Goal: Obtain resource: Download file/media

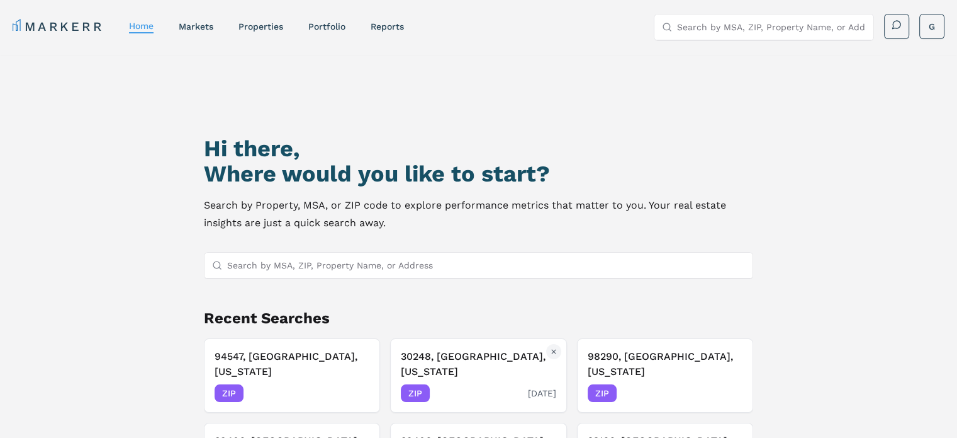
click at [488, 360] on h3 "30248, [GEOGRAPHIC_DATA], [US_STATE]" at bounding box center [478, 364] width 155 height 30
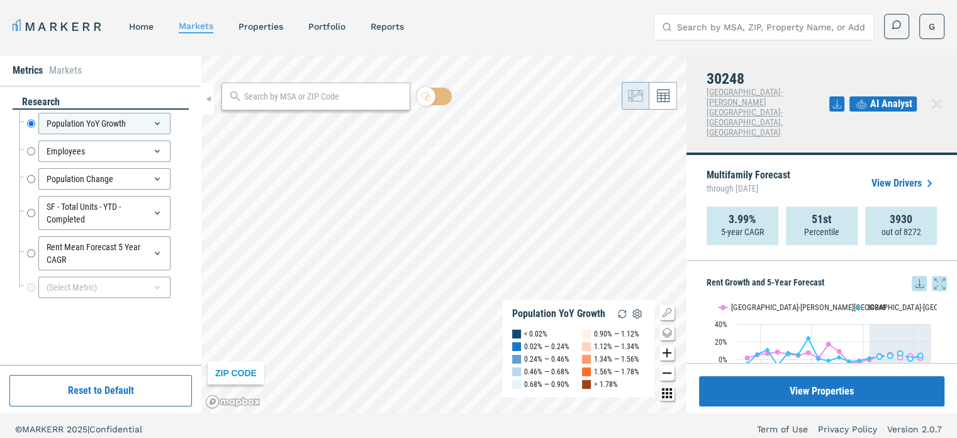
click at [912, 276] on icon at bounding box center [919, 283] width 15 height 15
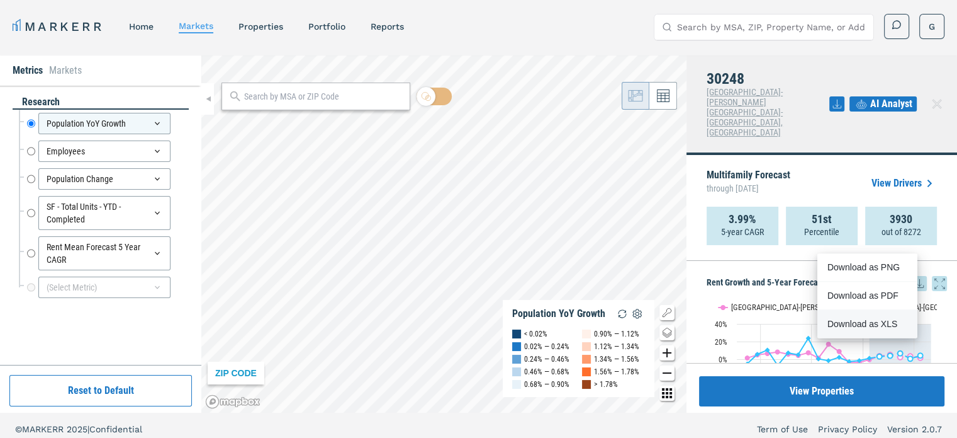
click at [878, 327] on div "Download as XLS" at bounding box center [864, 323] width 72 height 13
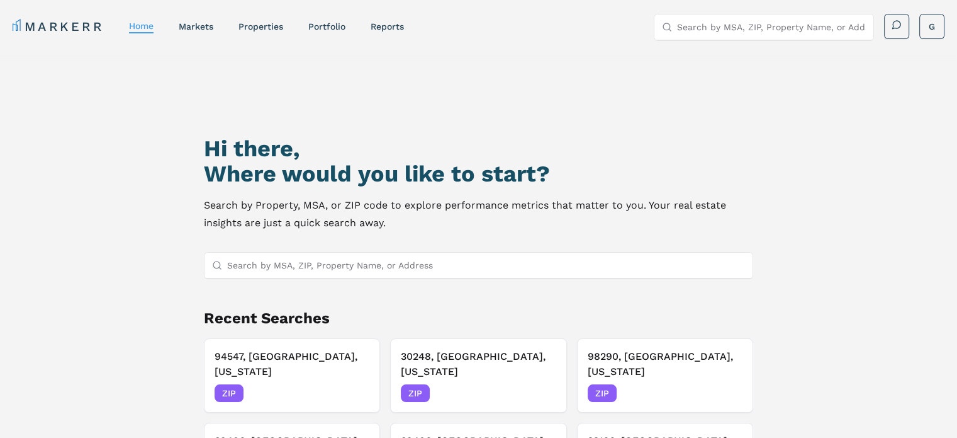
click at [246, 265] on input "Search by MSA, ZIP, Property Name, or Address" at bounding box center [486, 264] width 518 height 25
paste input "95618"
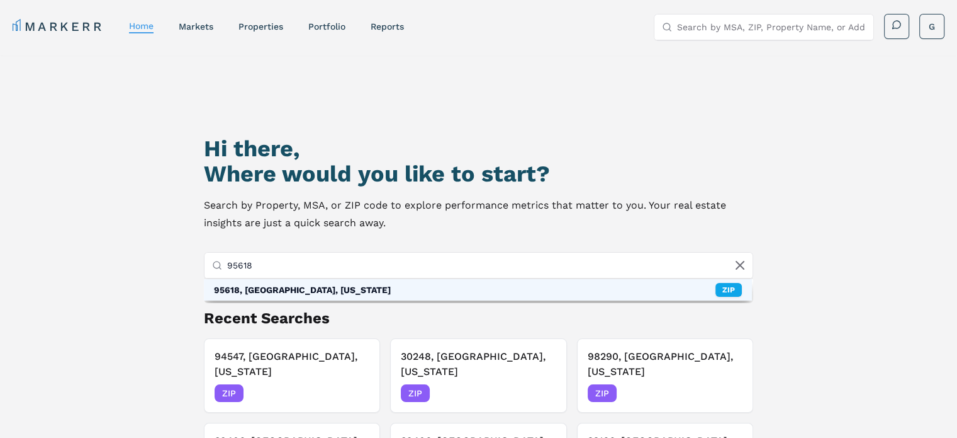
type input "95618"
click at [286, 286] on div "95618, Davis, California" at bounding box center [302, 289] width 177 height 13
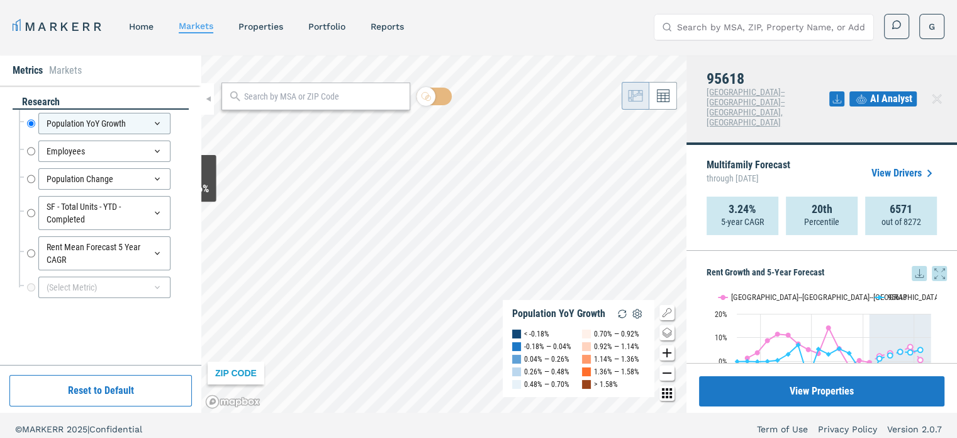
click at [912, 266] on icon at bounding box center [919, 273] width 15 height 15
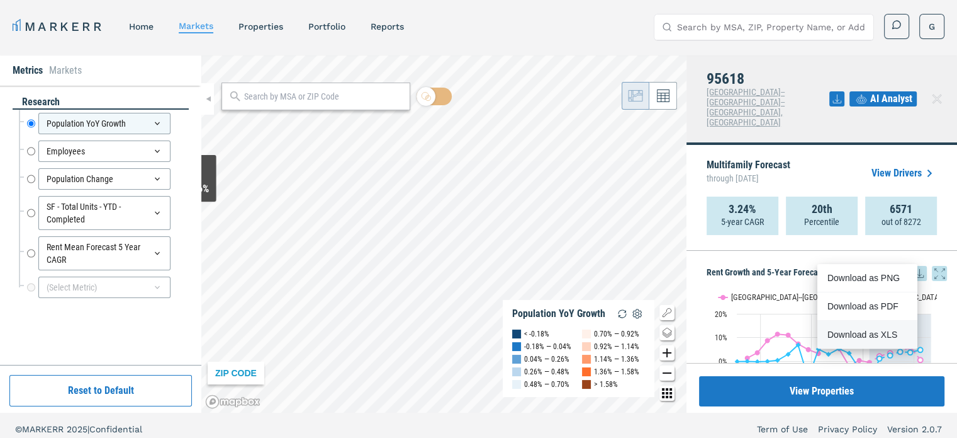
click at [859, 329] on div "Download as XLS" at bounding box center [864, 334] width 72 height 13
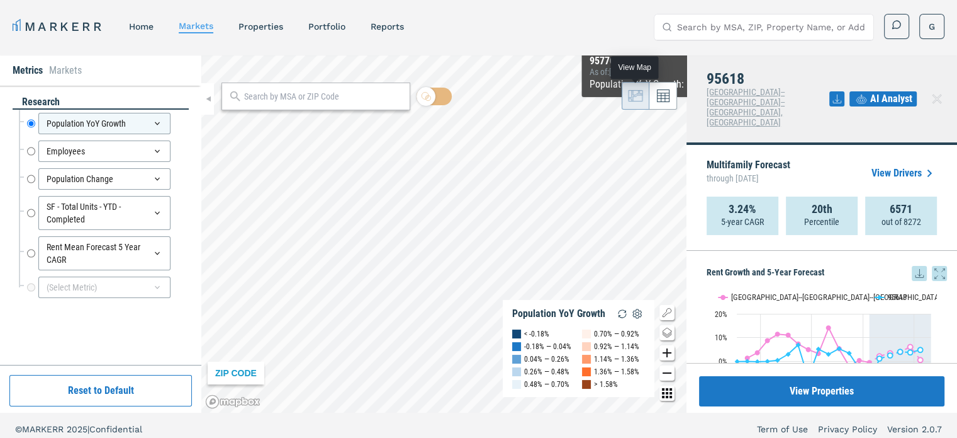
click at [638, 98] on icon at bounding box center [635, 95] width 15 height 15
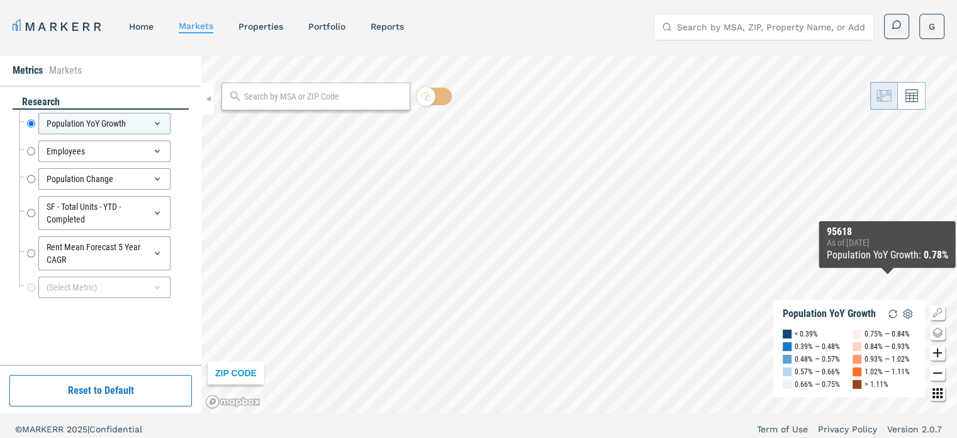
click at [937, 331] on icon "Change style map button" at bounding box center [937, 332] width 15 height 15
click at [885, 315] on img at bounding box center [890, 319] width 24 height 24
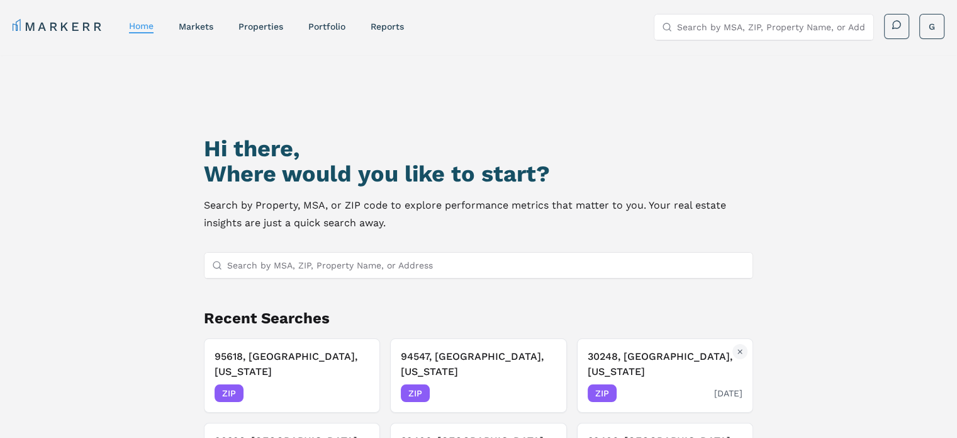
click at [620, 365] on div "30248, [GEOGRAPHIC_DATA], [US_STATE] ZIP [DATE]" at bounding box center [665, 375] width 155 height 53
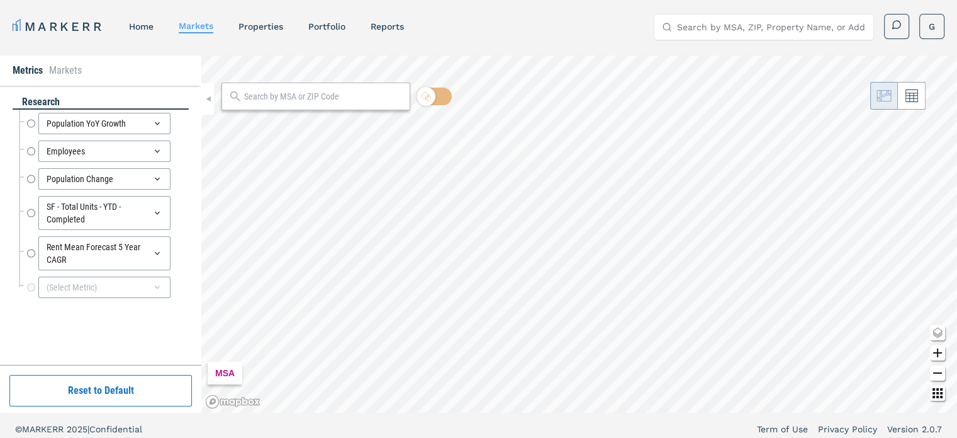
radio input "true"
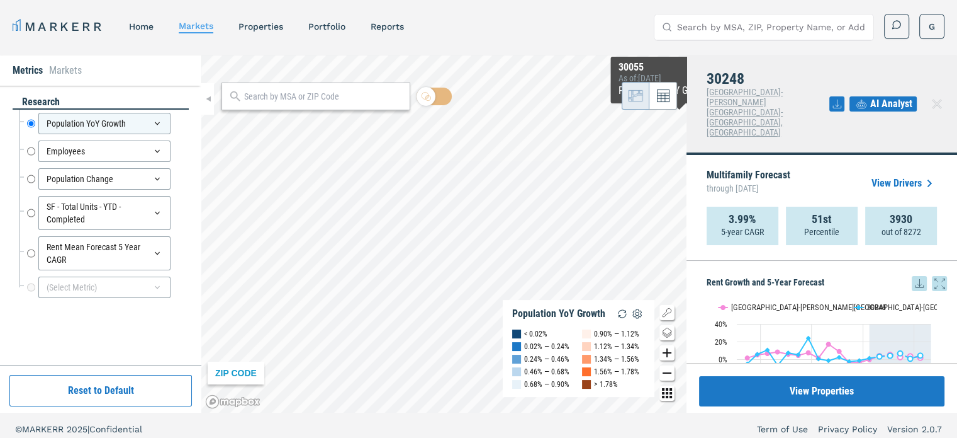
click at [912, 276] on icon at bounding box center [919, 283] width 15 height 15
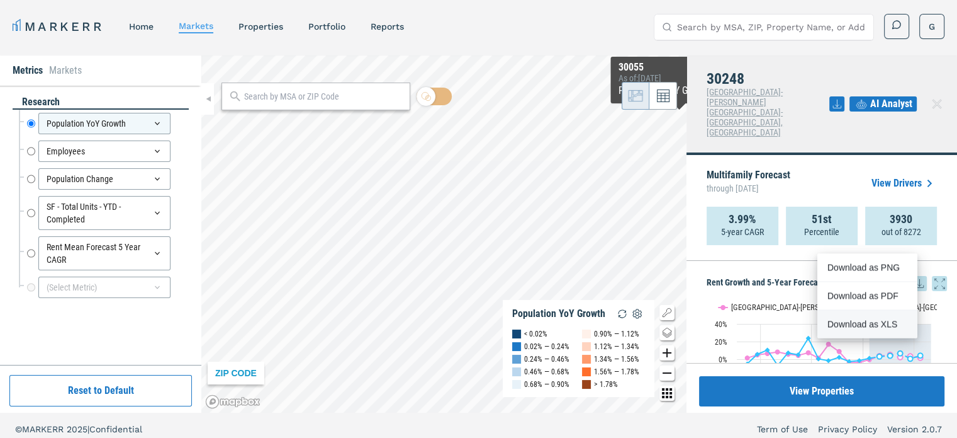
click at [864, 319] on div "Download as XLS" at bounding box center [864, 323] width 72 height 13
